Goal: Information Seeking & Learning: Learn about a topic

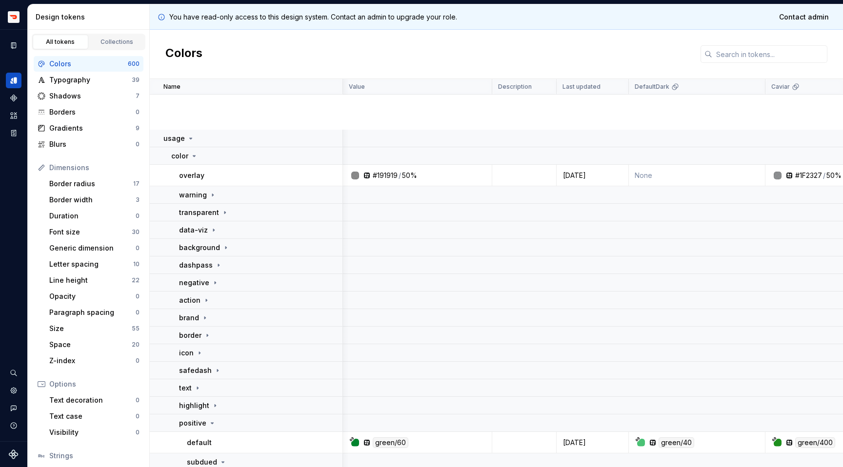
scroll to position [228, 1]
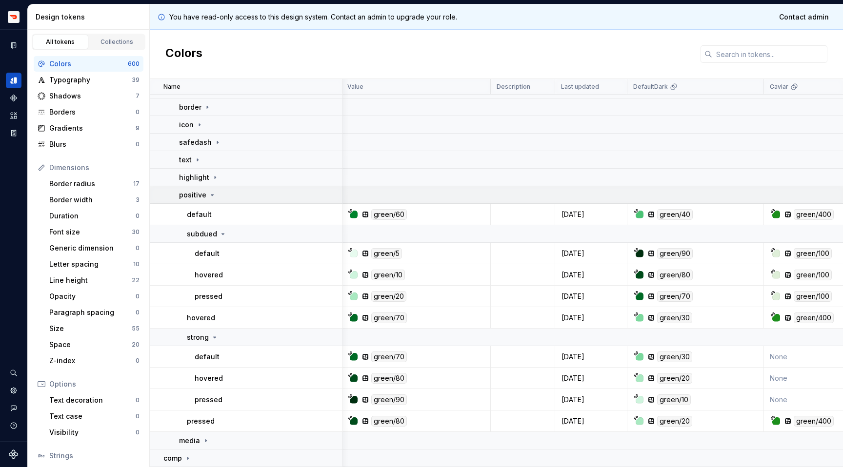
click at [212, 193] on icon at bounding box center [212, 195] width 8 height 8
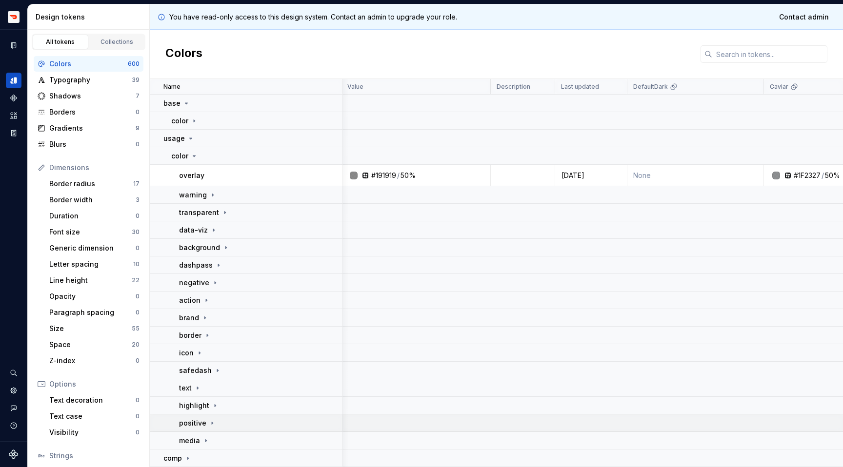
scroll to position [0, 1]
click at [204, 317] on icon at bounding box center [204, 318] width 1 height 2
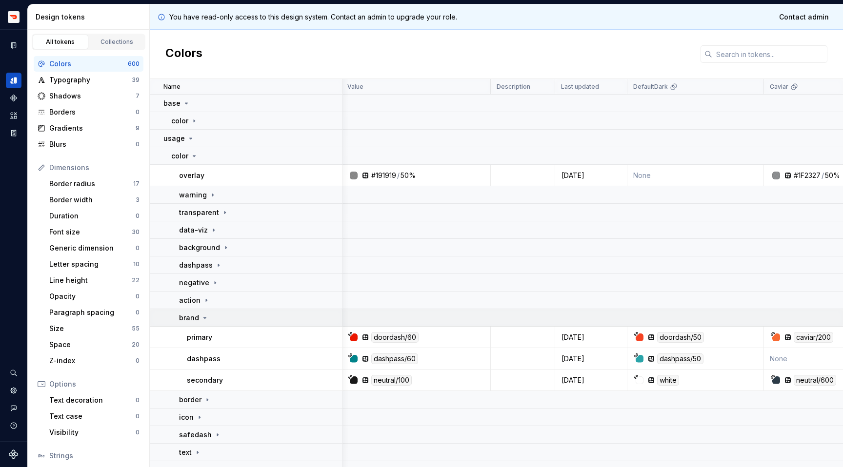
click at [204, 317] on icon at bounding box center [205, 318] width 8 height 8
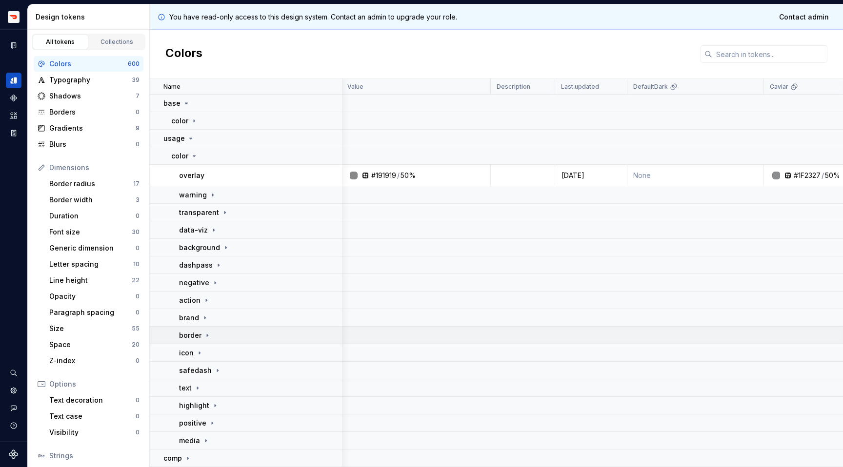
click at [204, 331] on div "border" at bounding box center [195, 336] width 32 height 10
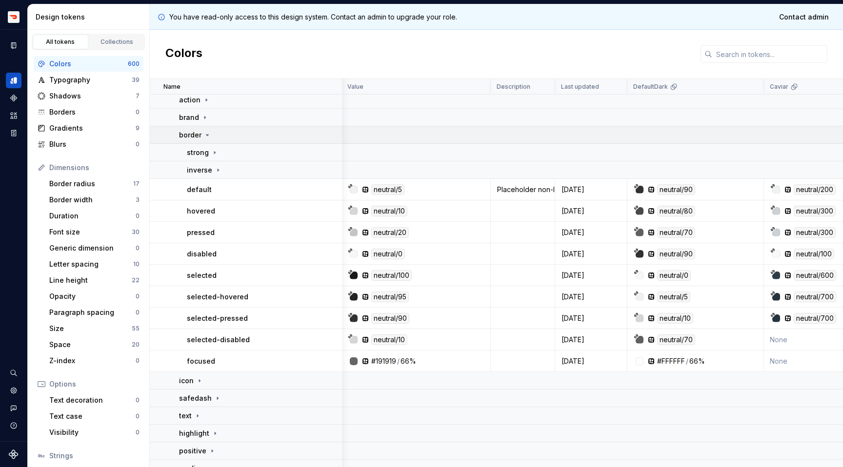
scroll to position [226, 1]
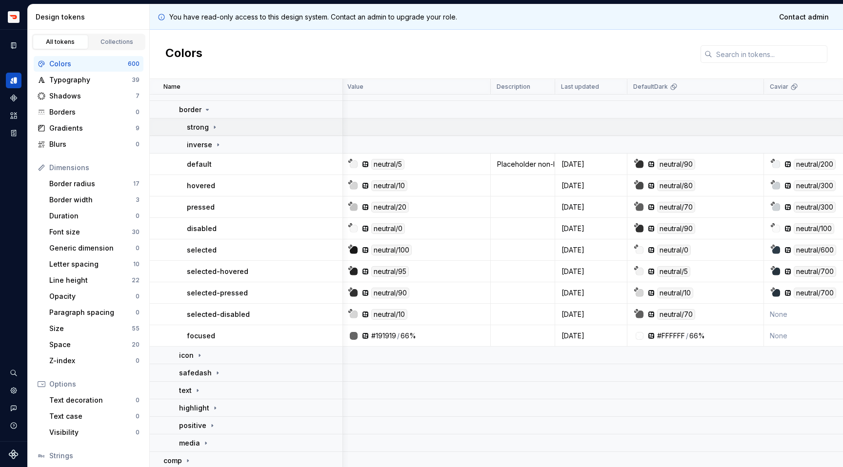
click at [213, 124] on icon at bounding box center [215, 127] width 8 height 8
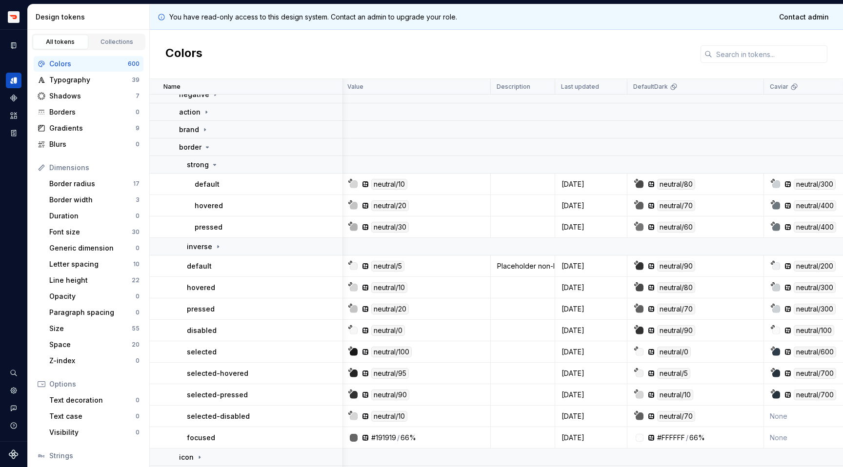
scroll to position [146, 1]
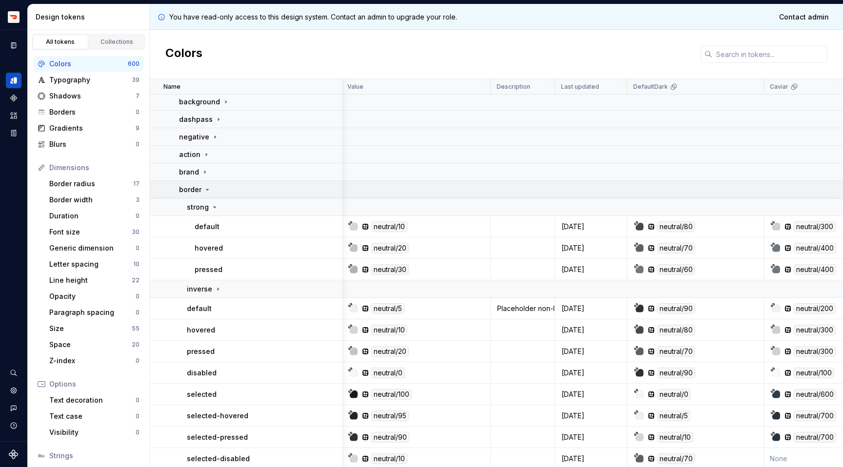
click at [209, 189] on icon at bounding box center [207, 190] width 8 height 8
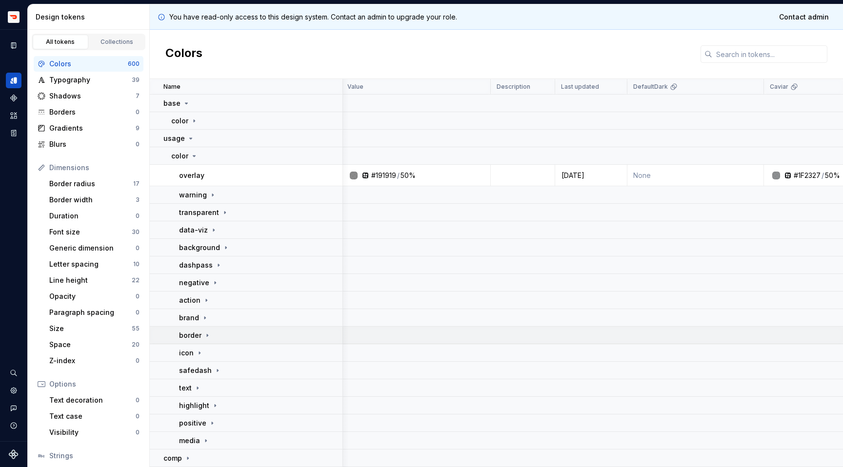
scroll to position [0, 1]
click at [211, 419] on div "positive" at bounding box center [197, 424] width 37 height 10
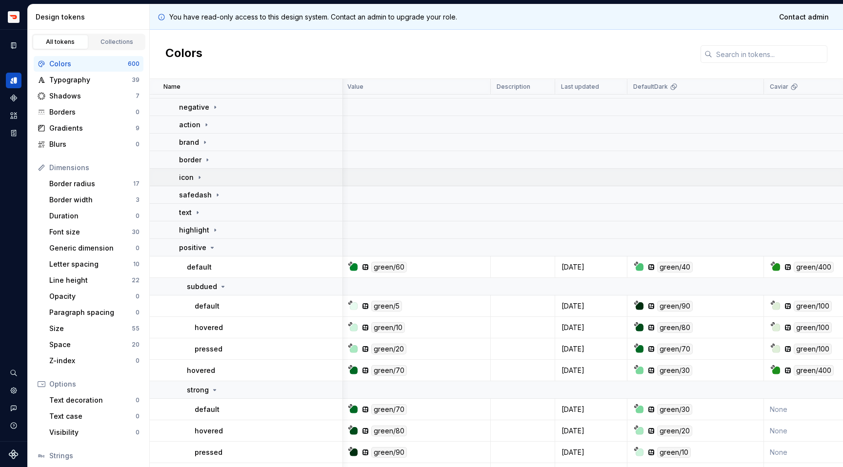
scroll to position [181, 1]
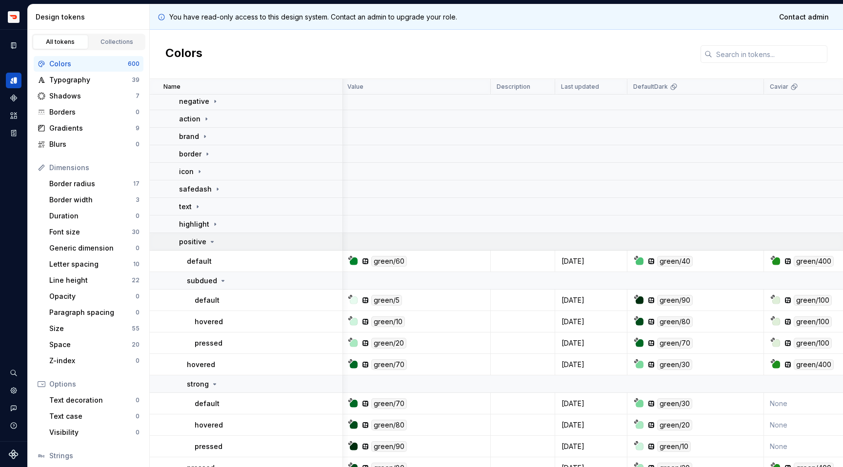
click at [215, 243] on div "positive" at bounding box center [260, 242] width 163 height 10
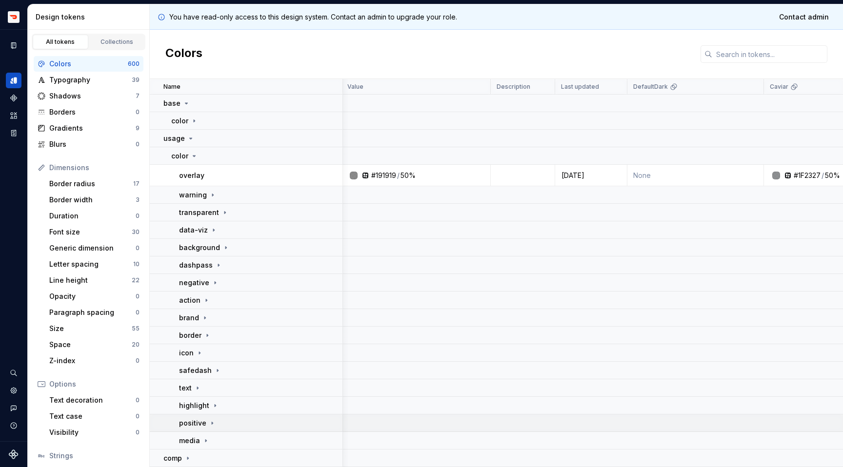
scroll to position [0, 1]
click at [207, 335] on icon at bounding box center [207, 335] width 1 height 2
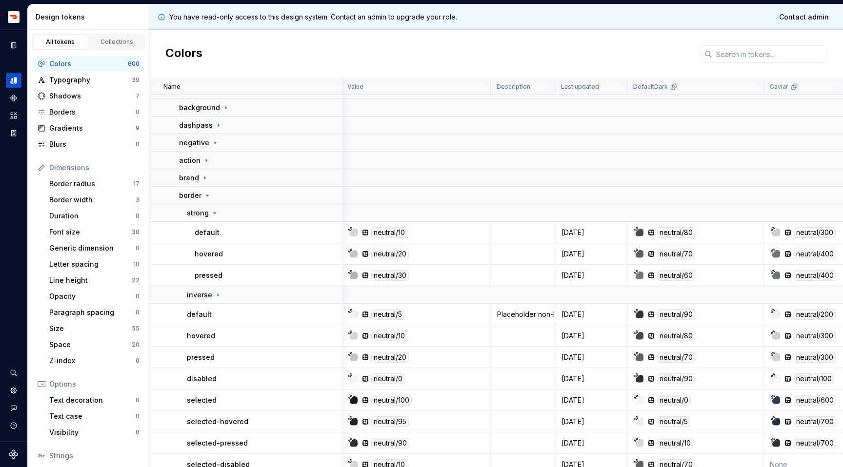
scroll to position [54, 1]
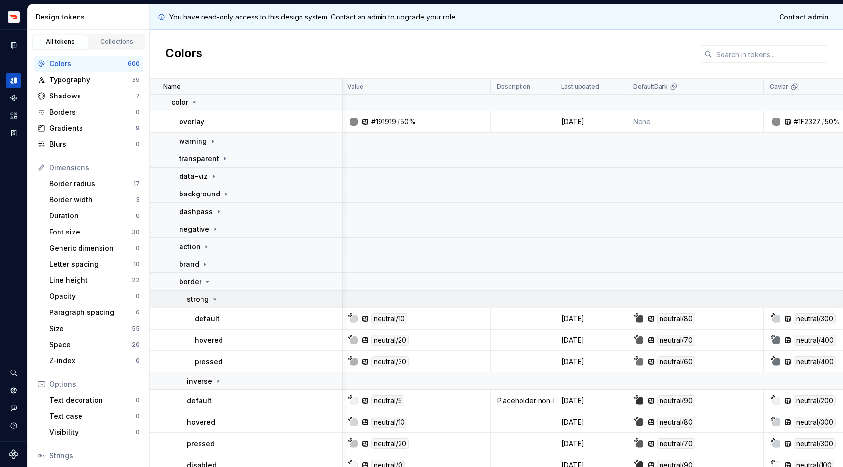
click at [214, 300] on icon at bounding box center [215, 299] width 2 height 1
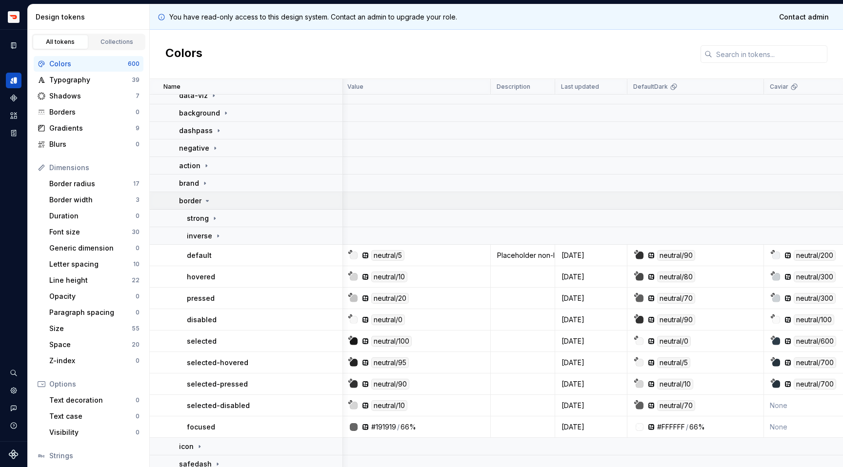
scroll to position [131, 1]
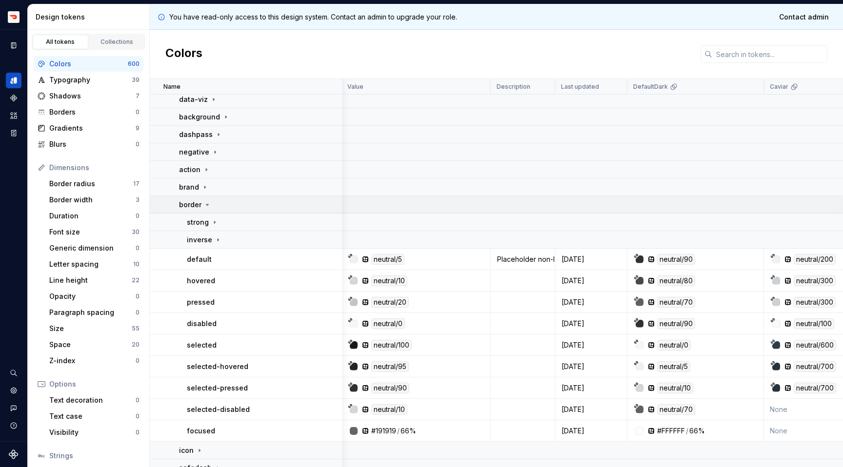
click at [209, 206] on icon at bounding box center [207, 205] width 8 height 8
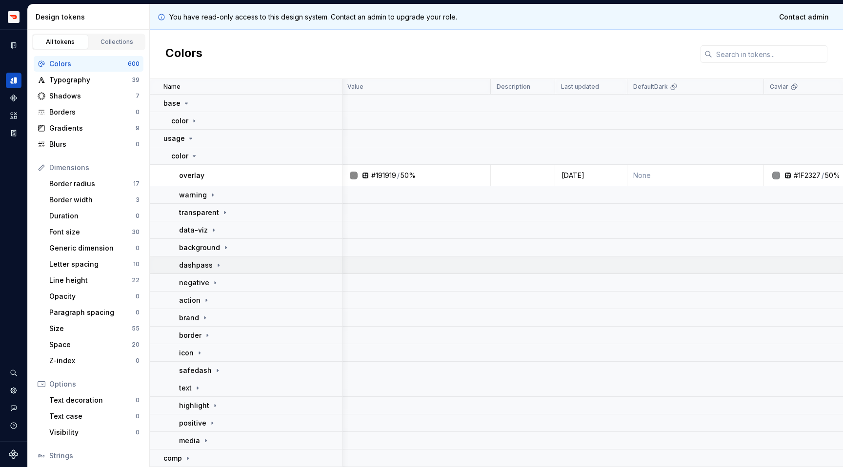
click at [218, 265] on icon at bounding box center [218, 265] width 1 height 2
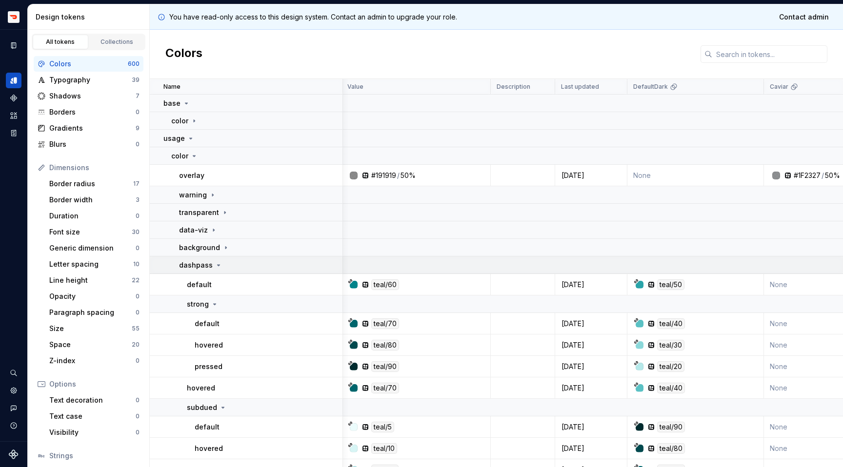
click at [218, 265] on icon at bounding box center [219, 265] width 2 height 1
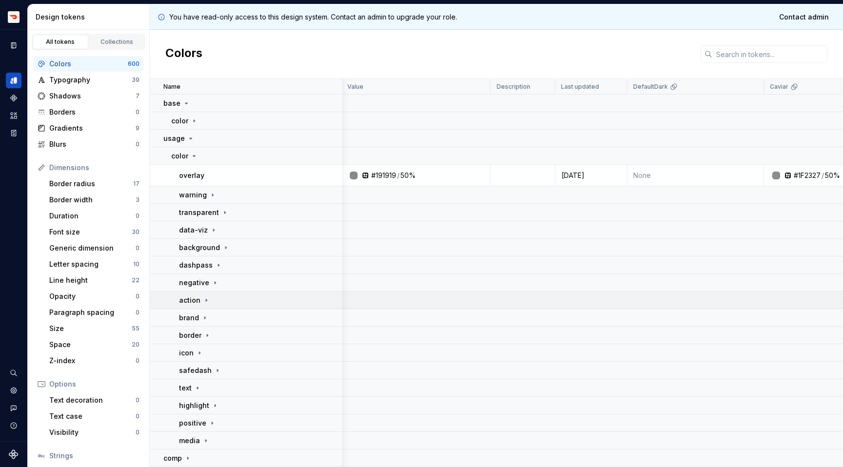
click at [208, 302] on icon at bounding box center [206, 301] width 8 height 8
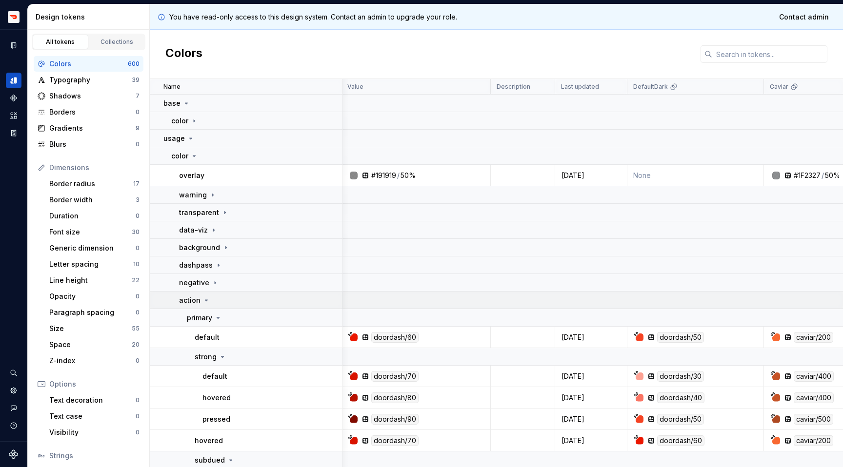
click at [206, 302] on icon at bounding box center [206, 301] width 8 height 8
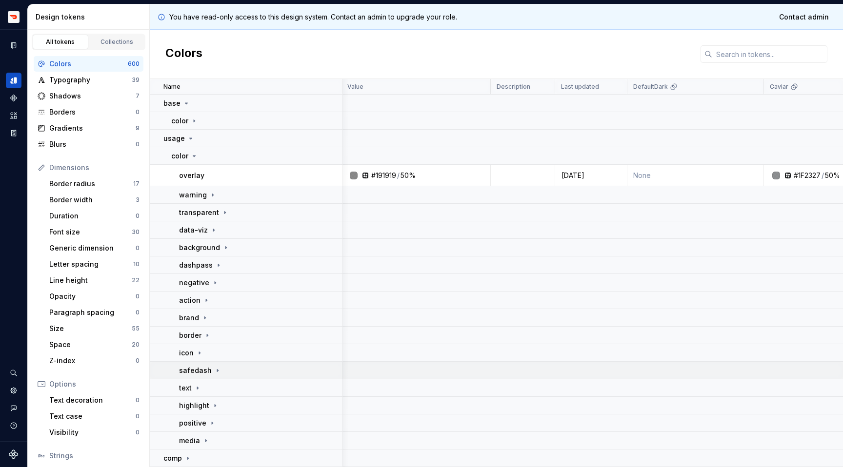
click at [214, 368] on icon at bounding box center [218, 371] width 8 height 8
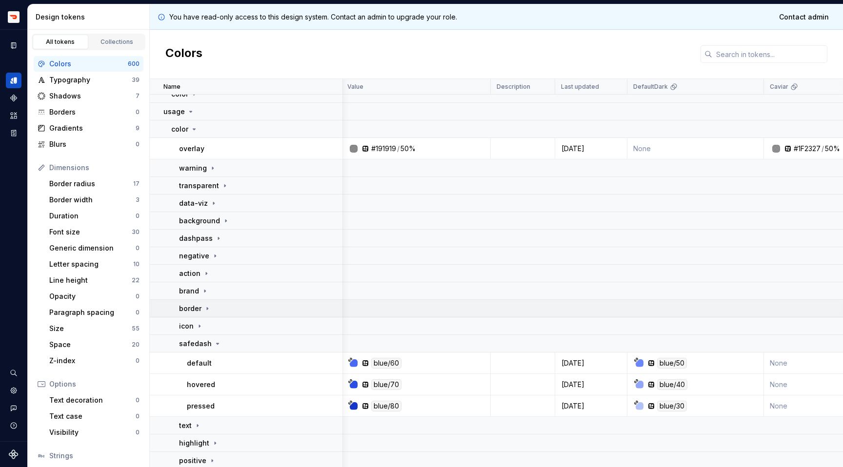
scroll to position [64, 1]
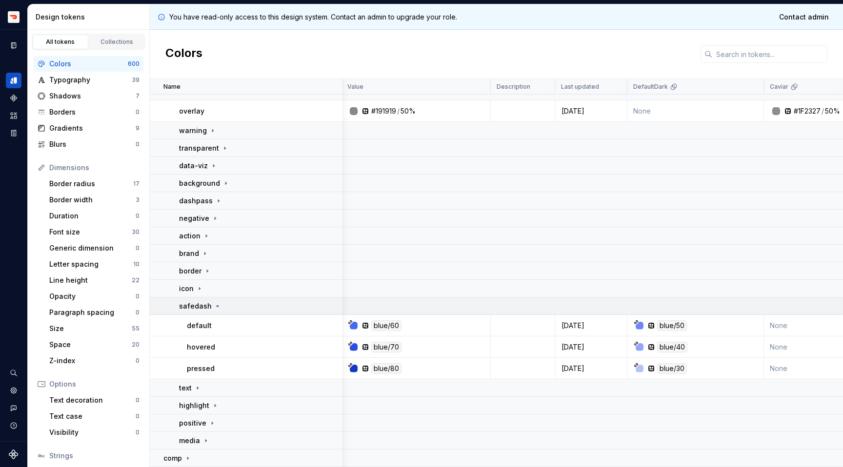
click at [214, 308] on icon at bounding box center [218, 306] width 8 height 8
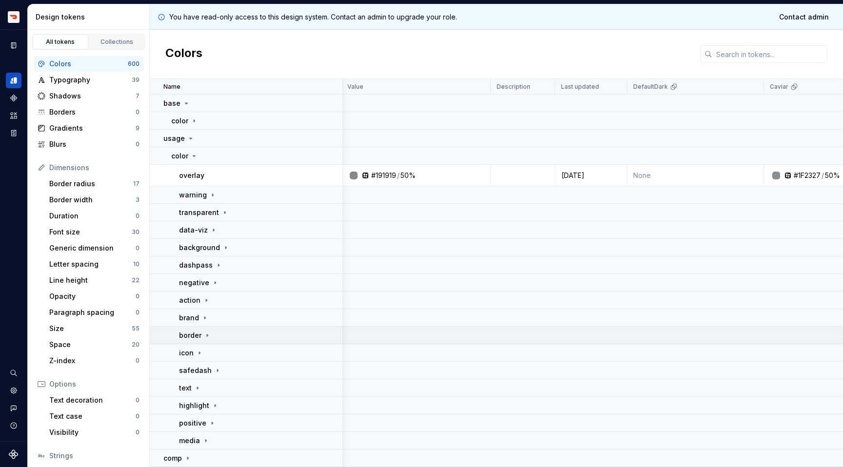
click at [207, 334] on icon at bounding box center [207, 336] width 8 height 8
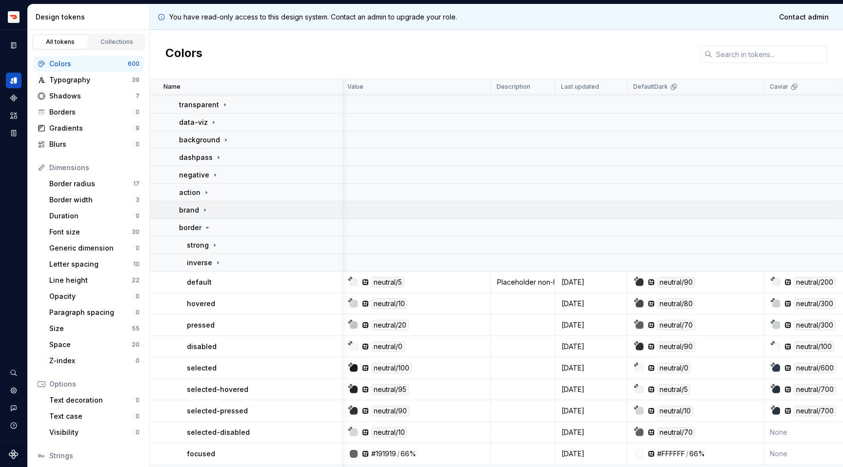
scroll to position [107, 2]
click at [230, 142] on div "background" at bounding box center [260, 141] width 163 height 10
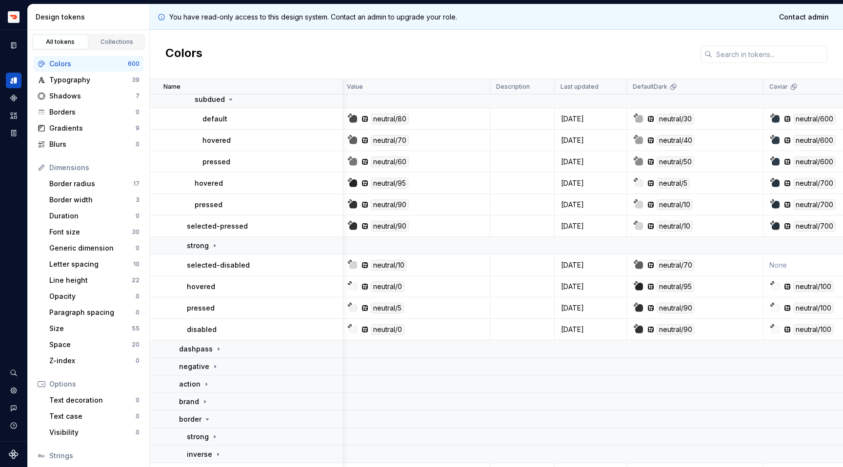
scroll to position [259, 2]
